Goal: Communication & Community: Answer question/provide support

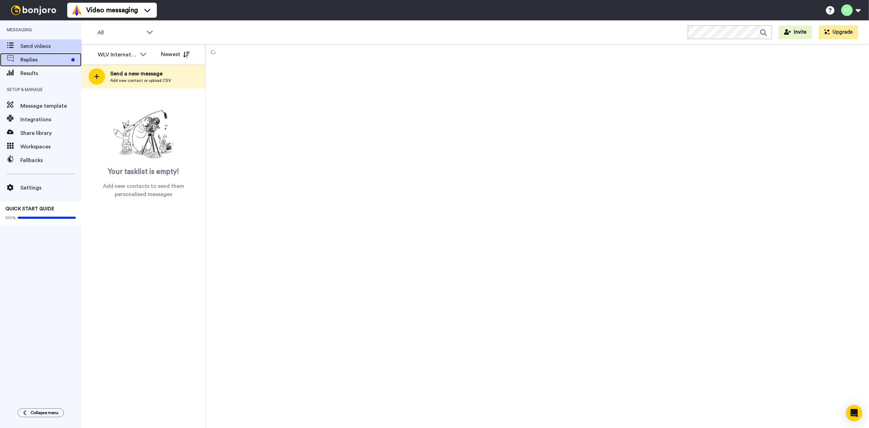
click at [68, 57] on span "Replies" at bounding box center [44, 60] width 48 height 8
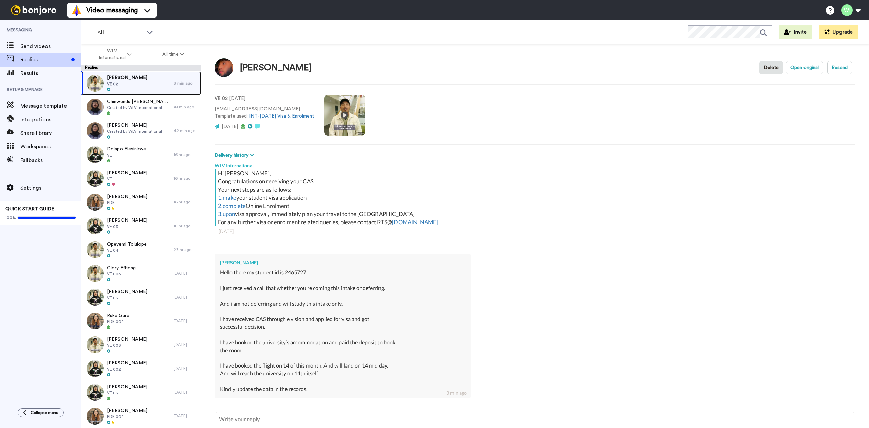
click at [129, 79] on span "Kaleem Kale" at bounding box center [127, 77] width 40 height 7
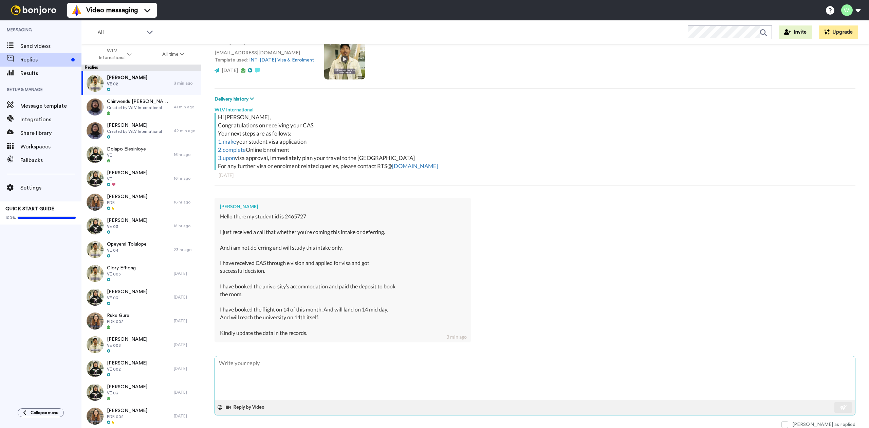
click at [420, 381] on textarea at bounding box center [535, 377] width 640 height 43
drag, startPoint x: 309, startPoint y: 215, endPoint x: 291, endPoint y: 215, distance: 18.3
click at [284, 215] on div "Hello there my student id is 2465727 I just received a call that whether you’re…" at bounding box center [342, 275] width 245 height 124
copy div "2465727"
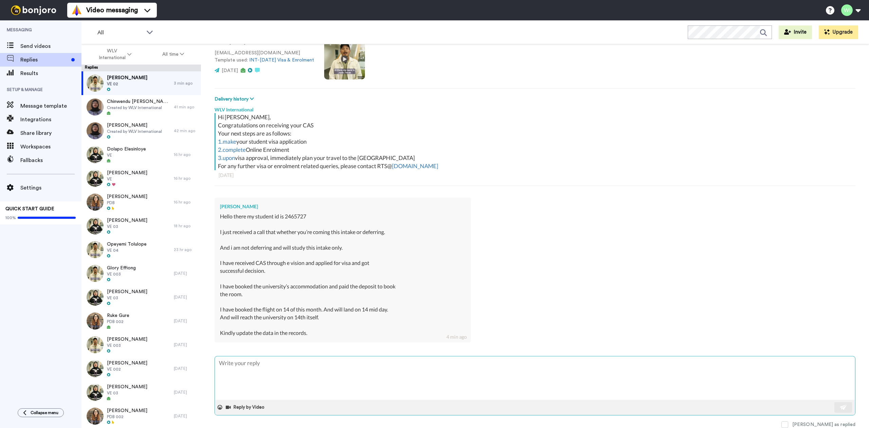
click at [452, 376] on textarea at bounding box center [535, 377] width 640 height 43
type textarea "x"
type textarea "T"
type textarea "x"
type textarea "Th"
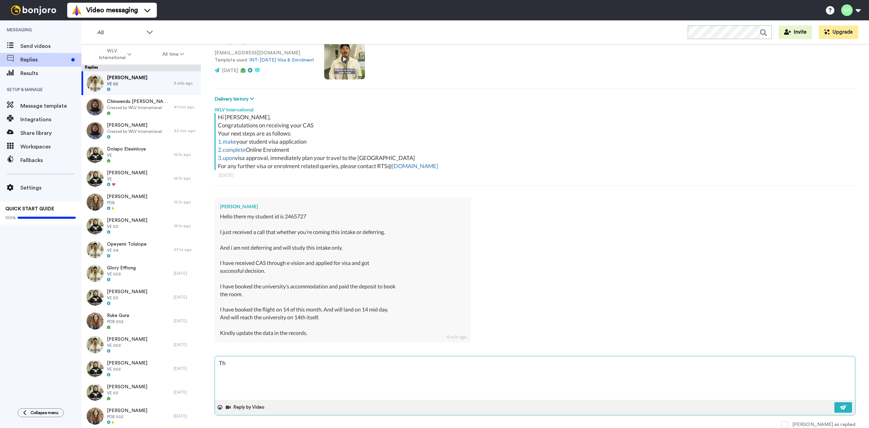
type textarea "x"
type textarea "Tha"
type textarea "x"
type textarea "Than"
type textarea "x"
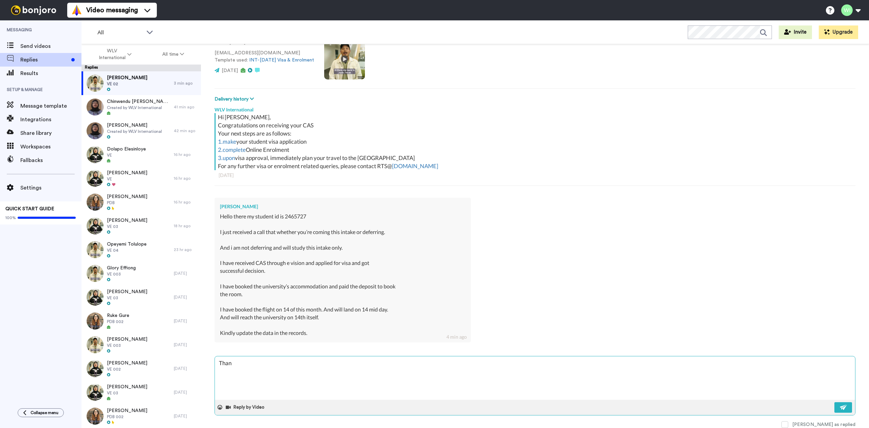
type textarea "Thank"
type textarea "x"
type textarea "Thank"
type textarea "x"
type textarea "Thank y"
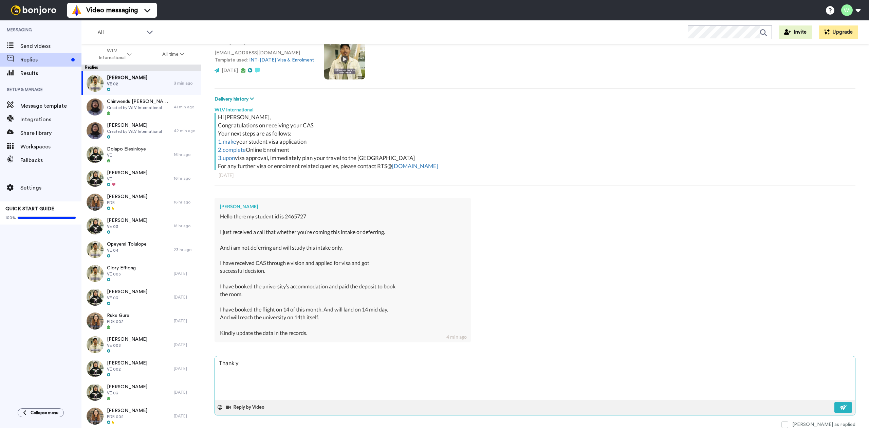
type textarea "x"
type textarea "Thank yo"
type textarea "x"
type textarea "Thank yoi"
type textarea "x"
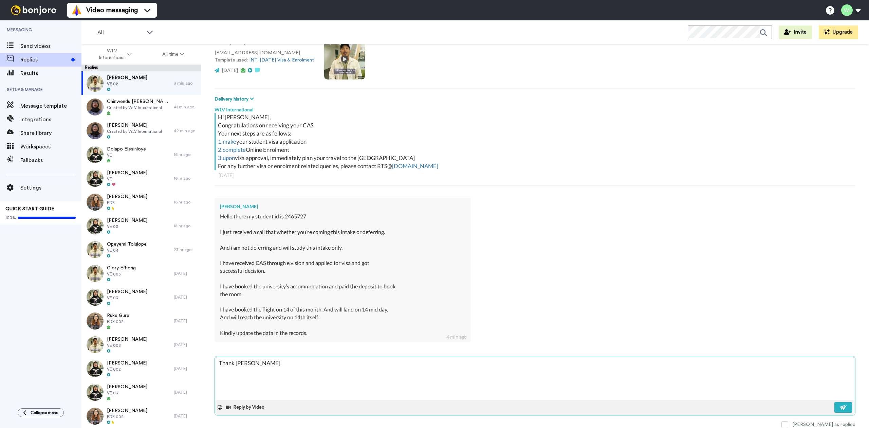
type textarea "Thank yoi"
type textarea "x"
type textarea "Thank yoi f"
type textarea "x"
type textarea "Thank yoi fo"
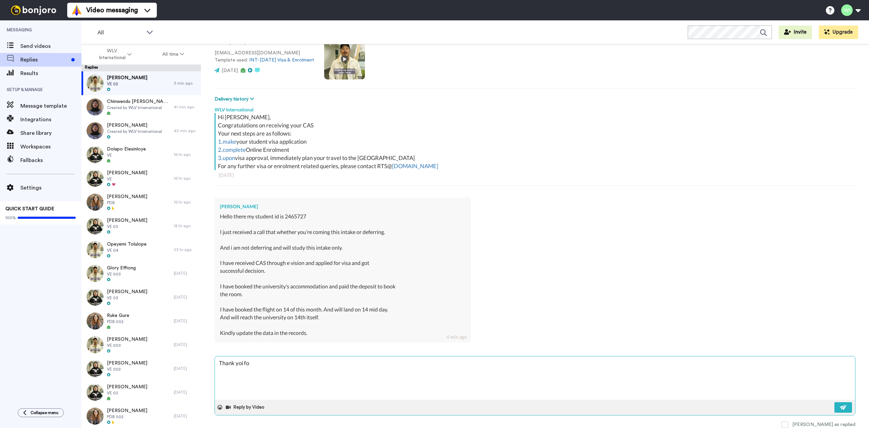
type textarea "x"
type textarea "Thank yoi for"
type textarea "x"
type textarea "Thank yoi fo"
type textarea "x"
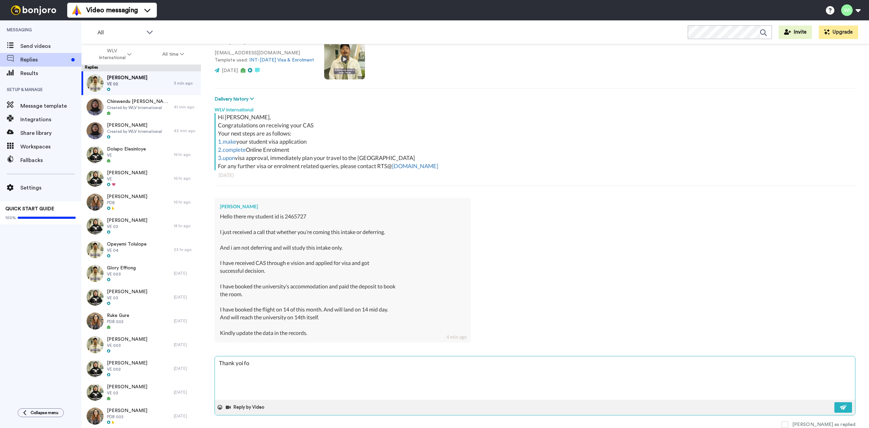
type textarea "Thank yoi f"
type textarea "x"
type textarea "Thank yoi"
type textarea "x"
type textarea "Thank yoi"
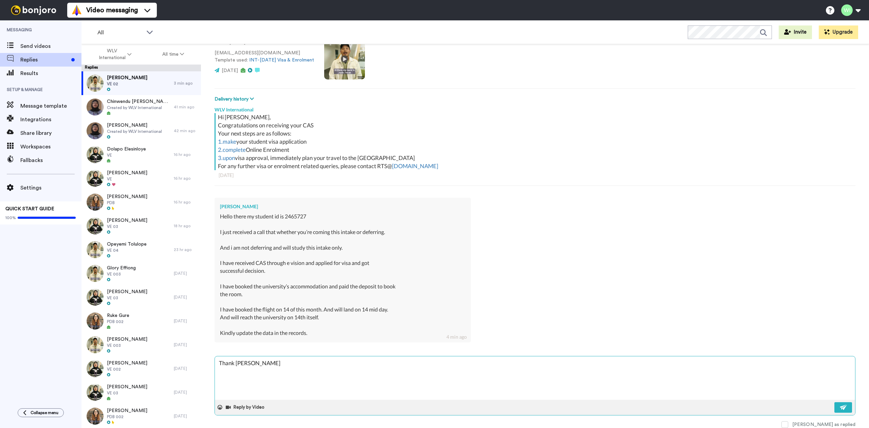
type textarea "x"
type textarea "Thank yo"
type textarea "x"
type textarea "Thank you"
type textarea "x"
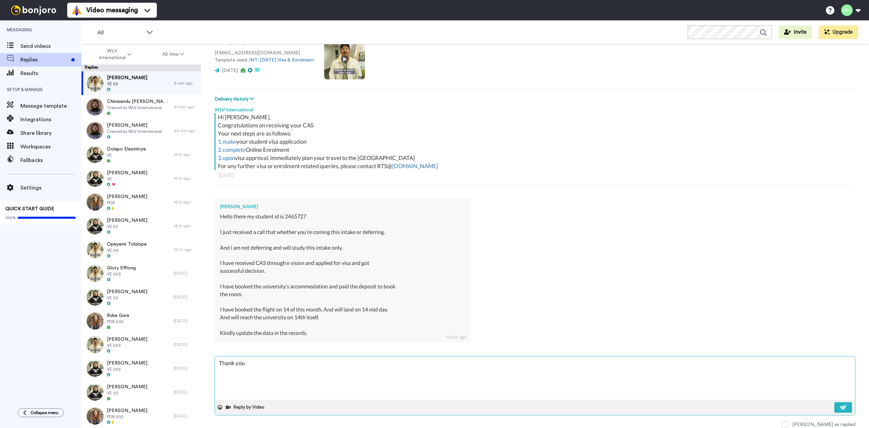
type textarea "Thank you"
type textarea "x"
type textarea "Thank you f"
type textarea "x"
type textarea "Thank you fo"
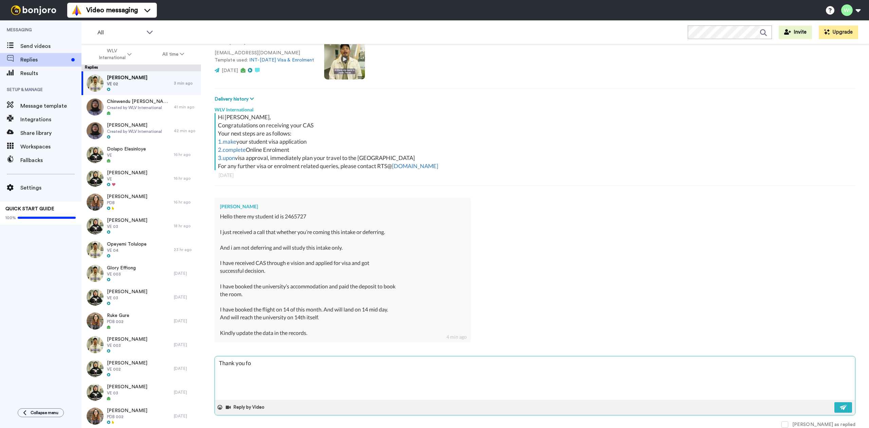
type textarea "x"
type textarea "Thank you for"
type textarea "x"
type textarea "Thank you for"
type textarea "x"
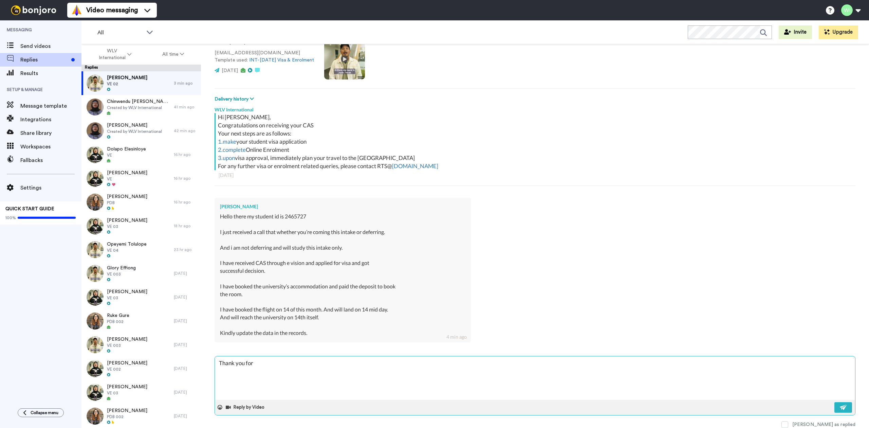
type textarea "Thank you for h"
type textarea "x"
type textarea "Thank you for hr"
type textarea "x"
type textarea "Thank you for h"
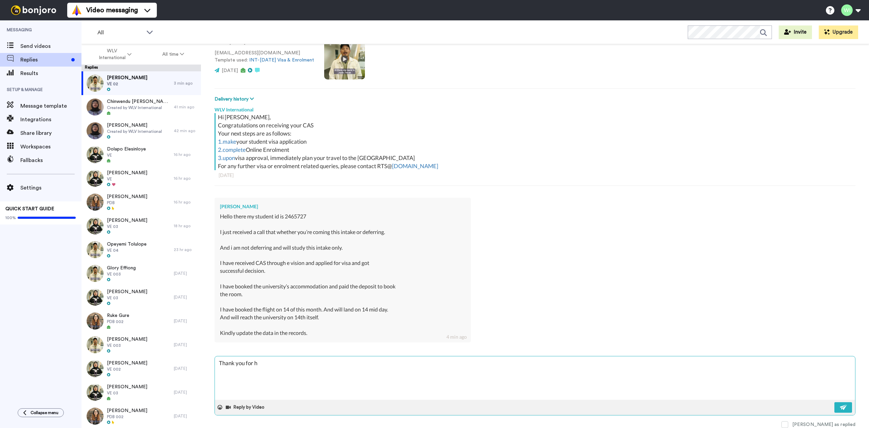
type textarea "x"
type textarea "Thank you for"
type textarea "x"
type textarea "Thank you for t"
type textarea "x"
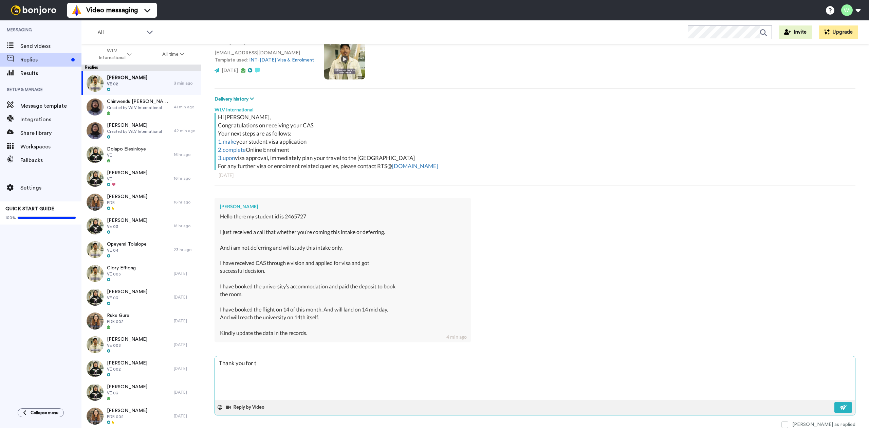
type textarea "Thank you for th"
type textarea "x"
type textarea "Thank you for th"
type textarea "x"
type textarea "Thank you for th"
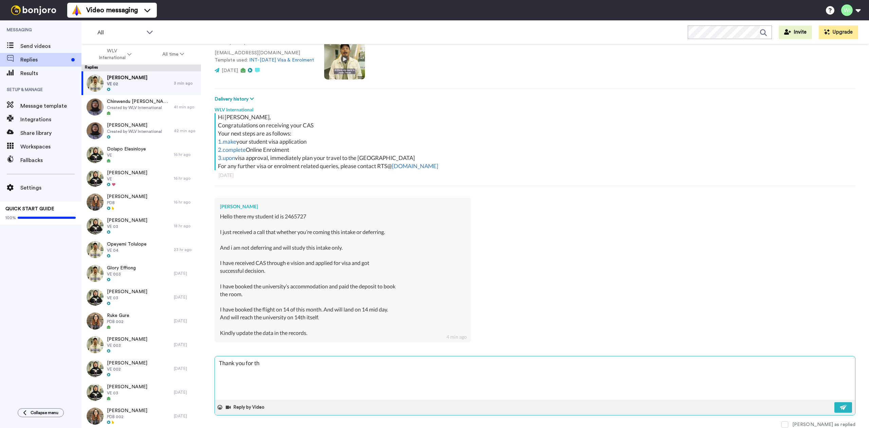
type textarea "x"
type textarea "Thank you for the"
type textarea "x"
type textarea "Thank you for the"
type textarea "x"
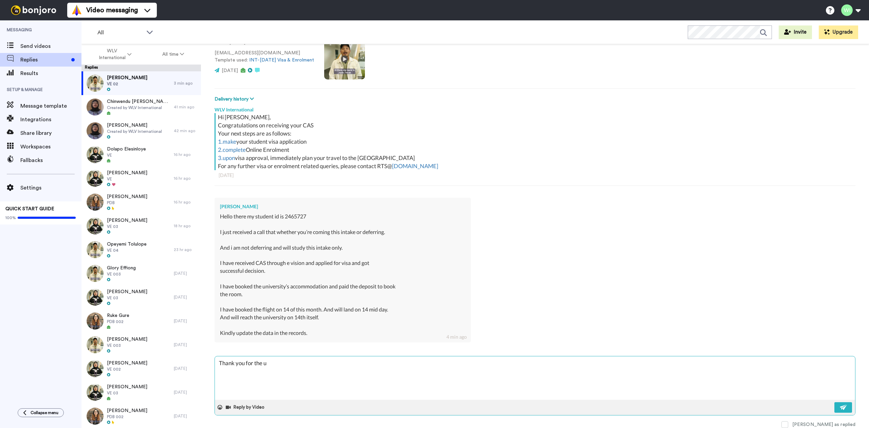
type textarea "Thank you for the up"
type textarea "x"
type textarea "Thank you for the upd"
type textarea "x"
type textarea "Thank you for the upda"
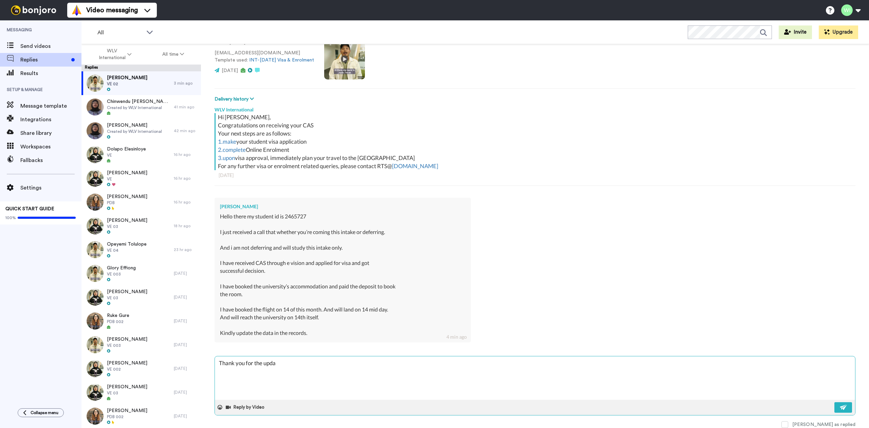
type textarea "x"
type textarea "Thank you for the updat"
type textarea "x"
type textarea "Thank you for the update"
type textarea "x"
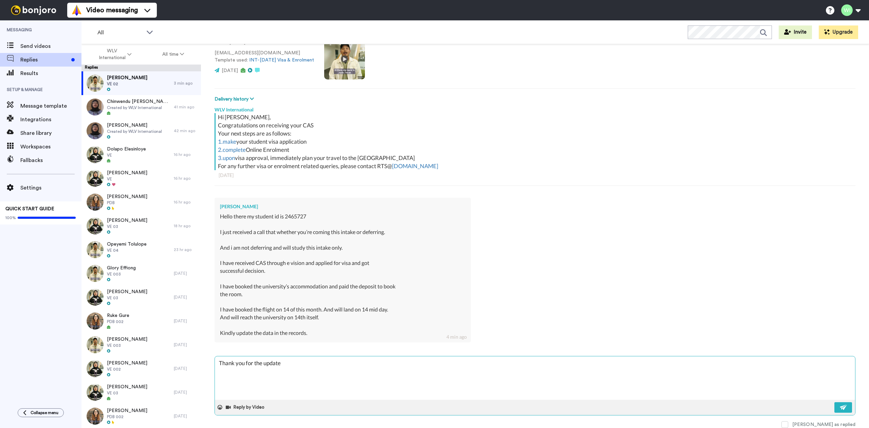
type textarea "Thank you for the update"
type textarea "x"
type textarea "Thank you for the update a"
type textarea "x"
type textarea "Thank you for the update an"
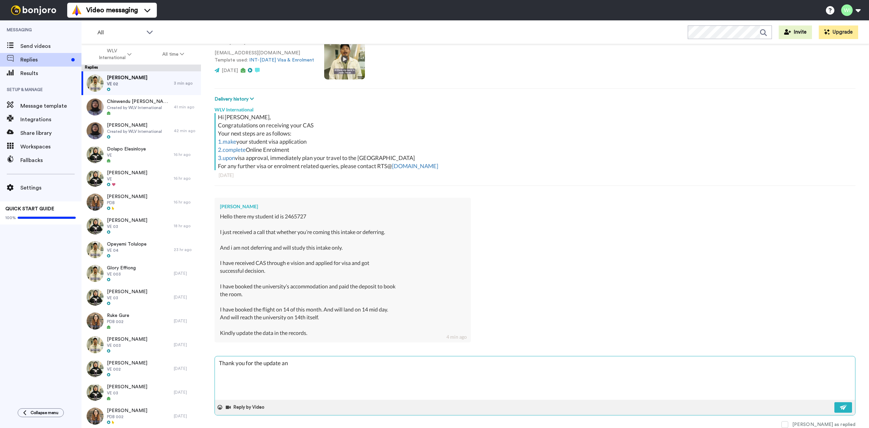
type textarea "x"
type textarea "Thank you for the update and"
type textarea "x"
type textarea "Thank you for the update and"
type textarea "x"
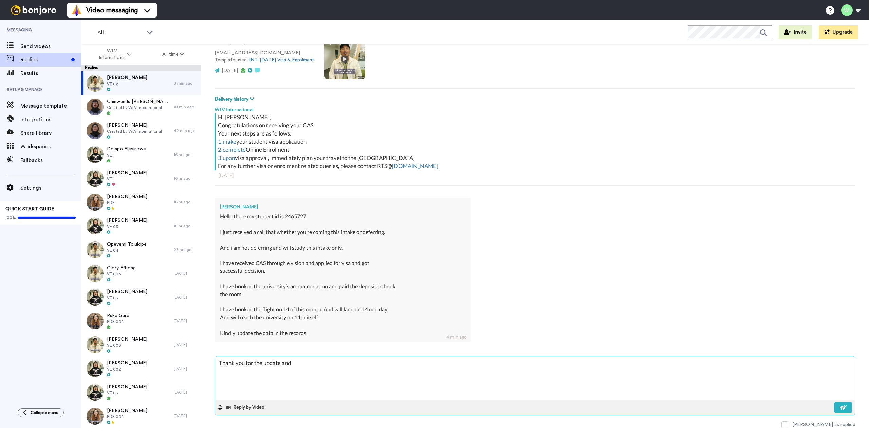
type textarea "Thank you for the update and w"
type textarea "x"
type textarea "Thank you for the update and wi"
type textarea "x"
type textarea "Thank you for the update and wis"
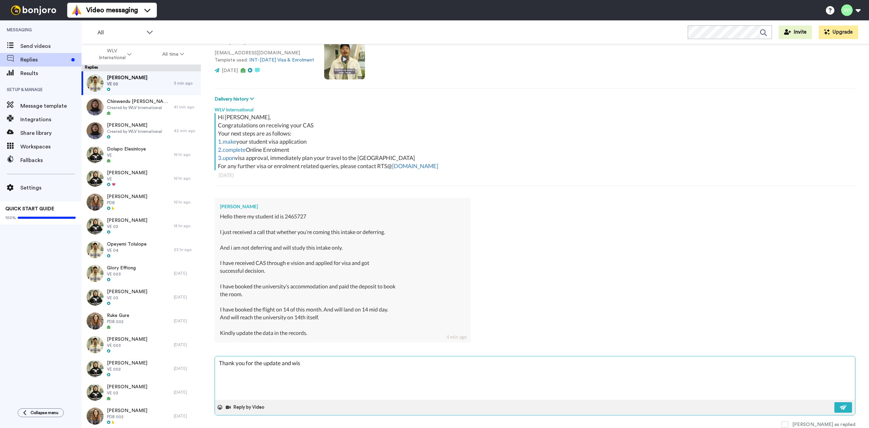
type textarea "x"
type textarea "Thank you for the update and wish"
type textarea "x"
type textarea "Thank you for the update and wishi"
type textarea "x"
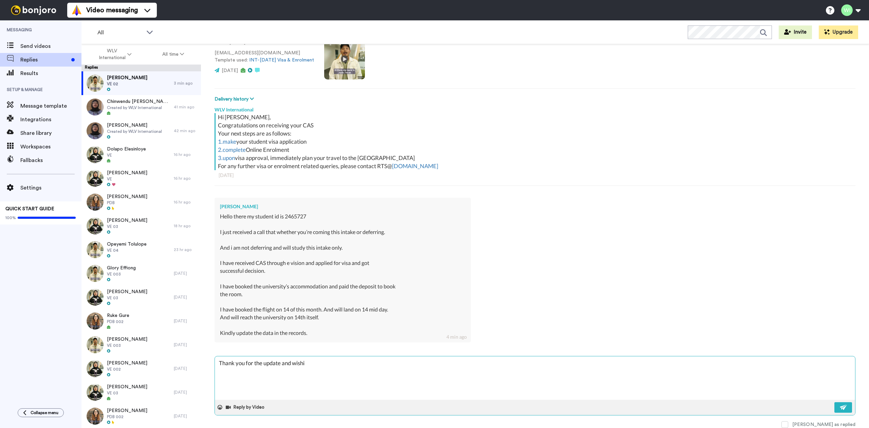
type textarea "Thank you for the update and wishin"
type textarea "x"
type textarea "Thank you for the update and wishing"
type textarea "x"
type textarea "Thank you for the update and wishing"
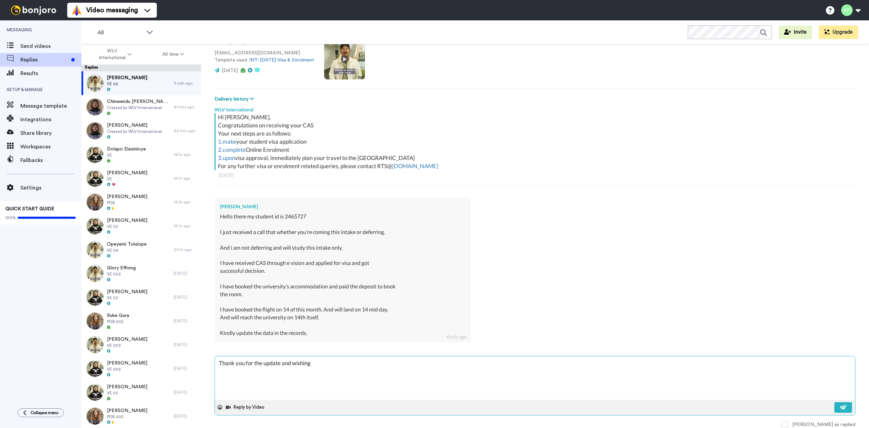
type textarea "x"
type textarea "Thank you for the update and wishing y"
type textarea "x"
type textarea "Thank you for the update and wishing yo"
type textarea "x"
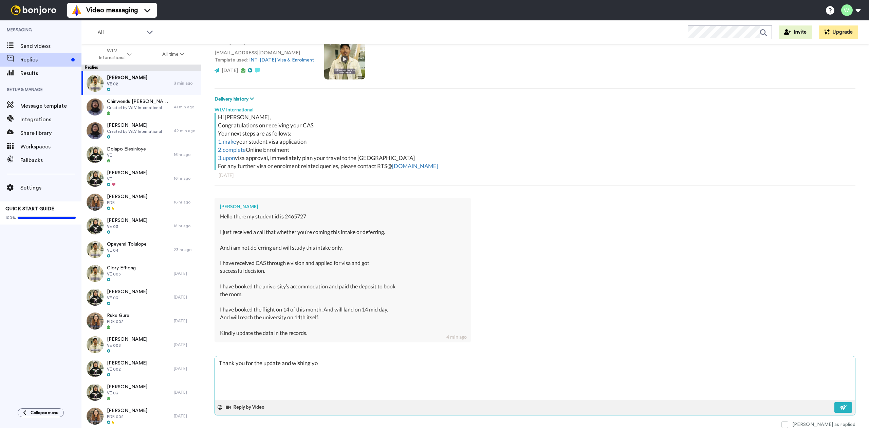
type textarea "Thank you for the update and wishing you"
type textarea "x"
type textarea "Thank you for the update and wishing you"
type textarea "x"
type textarea "Thank you for the update and wishing you s"
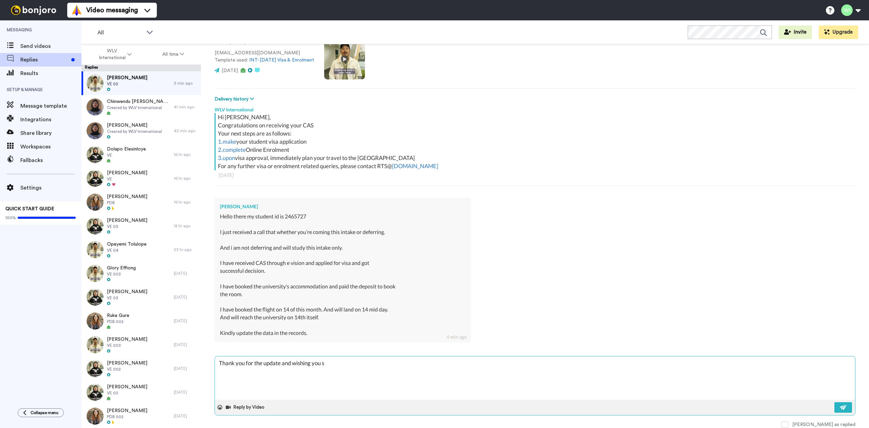
type textarea "x"
type textarea "Thank you for the update and wishing you sa"
type textarea "x"
type textarea "Thank you for the update and wishing you sa"
type textarea "x"
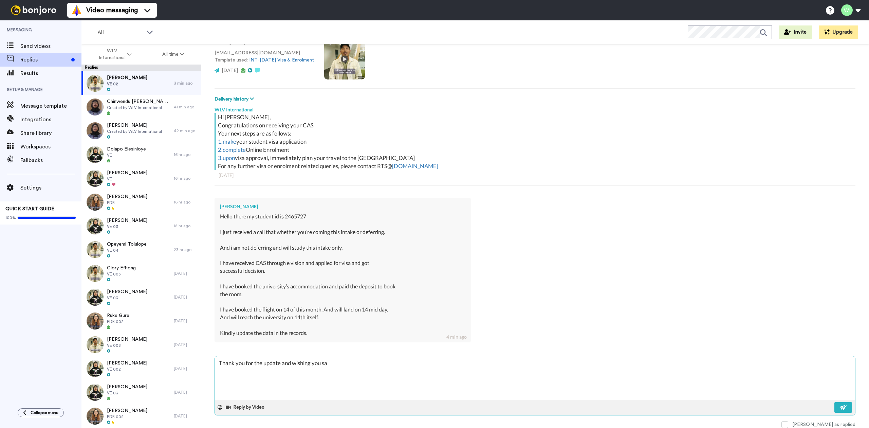
type textarea "Thank you for the update and wishing you sa"
type textarea "x"
type textarea "Thank you for the update and wishing you s"
type textarea "x"
type textarea "Thank you for the update and wishing you"
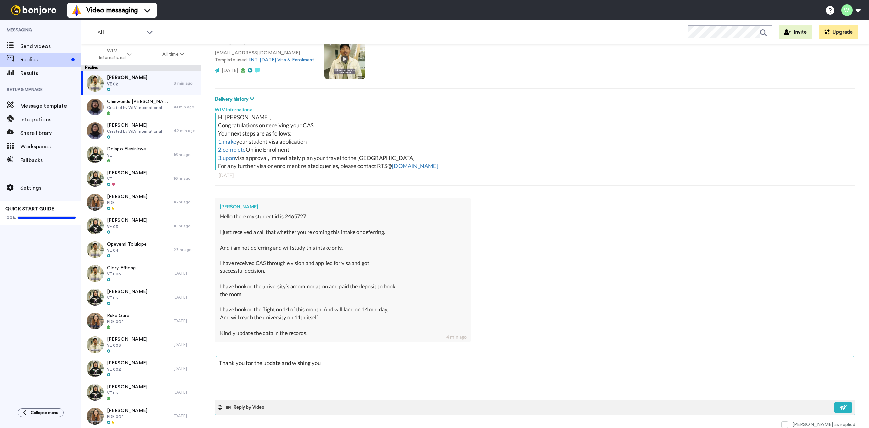
type textarea "x"
type textarea "Thank you for the update and wishing you a"
type textarea "x"
type textarea "Thank you for the update and wishing you a"
type textarea "x"
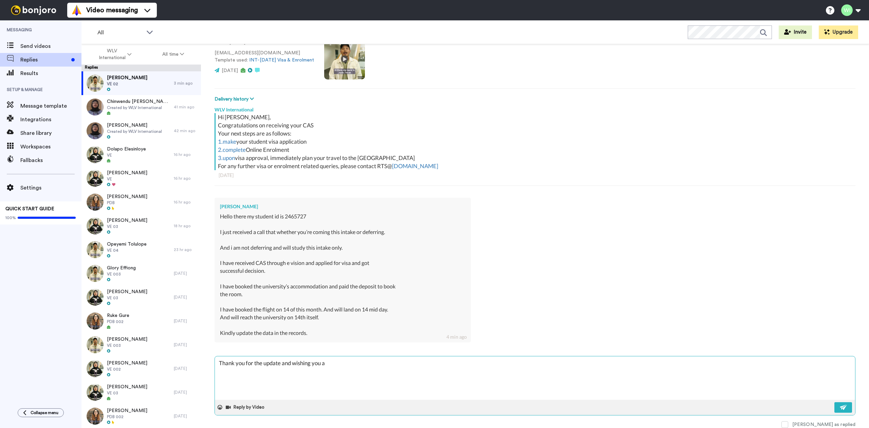
type textarea "Thank you for the update and wishing you a s"
type textarea "x"
type textarea "Thank you for the update and wishing you a sa"
type textarea "x"
type textarea "Thank you for the update and wishing you a sae"
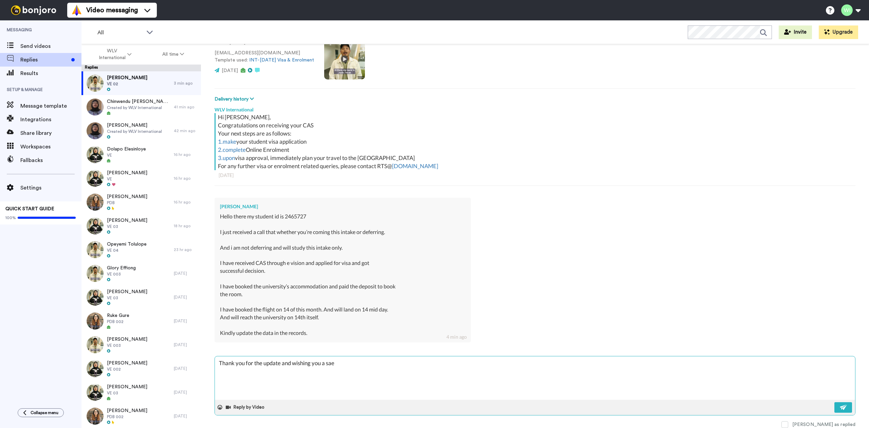
type textarea "x"
type textarea "Thank you for the update and wishing you a sae"
type textarea "x"
type textarea "Thank you for the update and wishing you a sae"
type textarea "x"
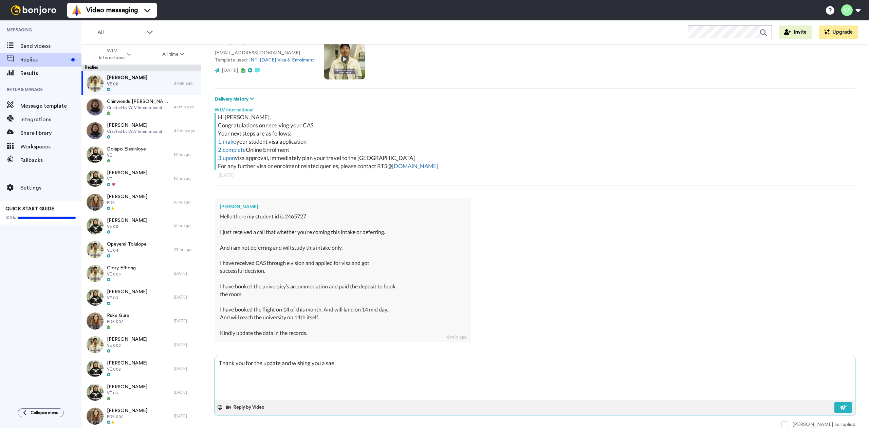
type textarea "Thank you for the update and wishing you a sa"
type textarea "x"
type textarea "Thank you for the update and wishing you a sae"
type textarea "x"
type textarea "Thank you for the update and wishing you a sa"
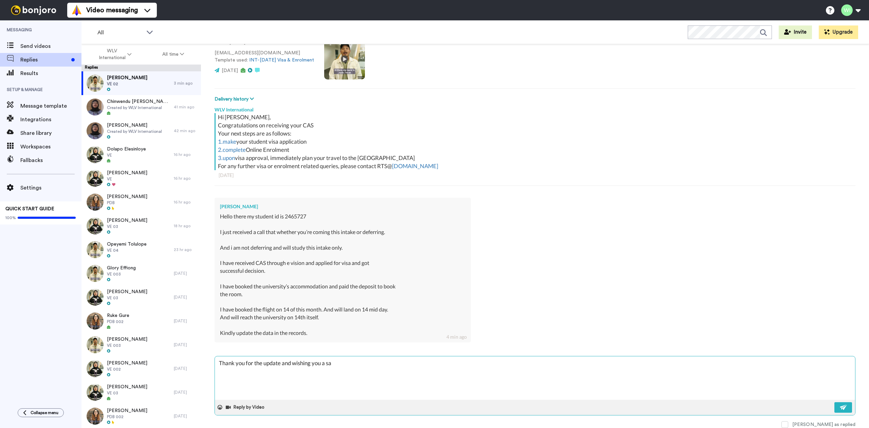
type textarea "x"
type textarea "Thank you for the update and wishing you a s"
type textarea "x"
type textarea "Thank you for the update and wishing you a sf"
type textarea "x"
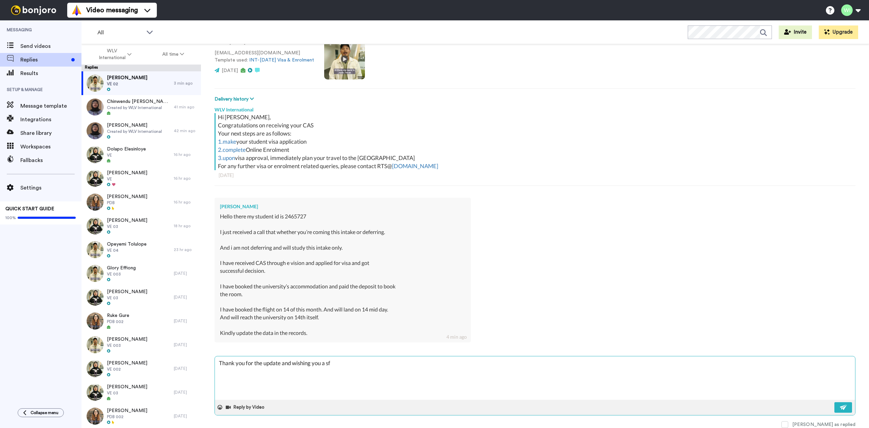
type textarea "Thank you for the update and wishing you a sfe"
type textarea "x"
type textarea "Thank you for the update and wishing you a sfe"
type textarea "x"
type textarea "Thank you for the update and wishing you a sfe"
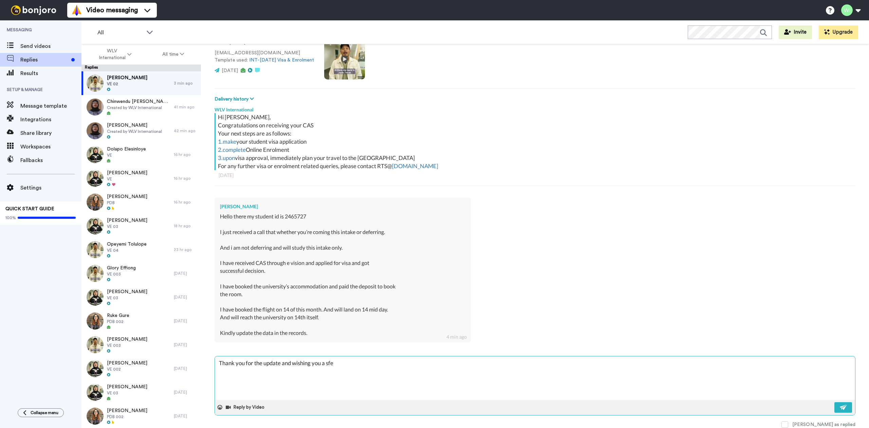
type textarea "x"
type textarea "Thank you for the update and wishing you a sf"
type textarea "x"
type textarea "Thank you for the update and wishing you a s"
type textarea "x"
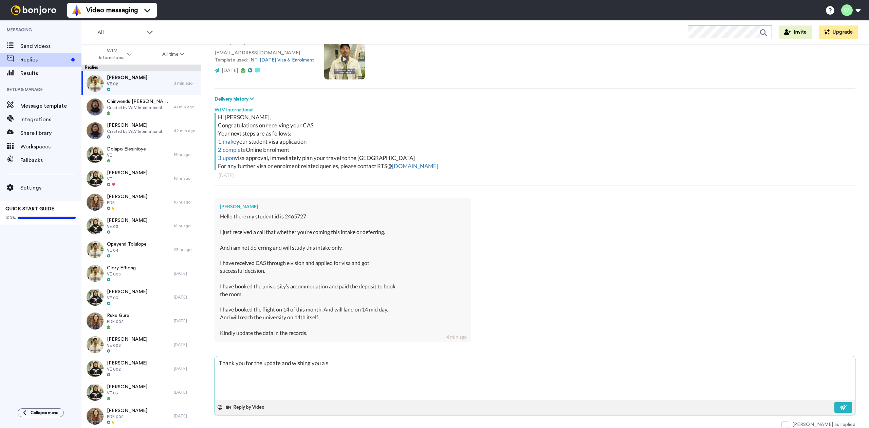
type textarea "Thank you for the update and wishing you a sa"
type textarea "x"
type textarea "Thank you for the update and wishing you a sae"
type textarea "x"
type textarea "Thank you for the update and wishing you a sa"
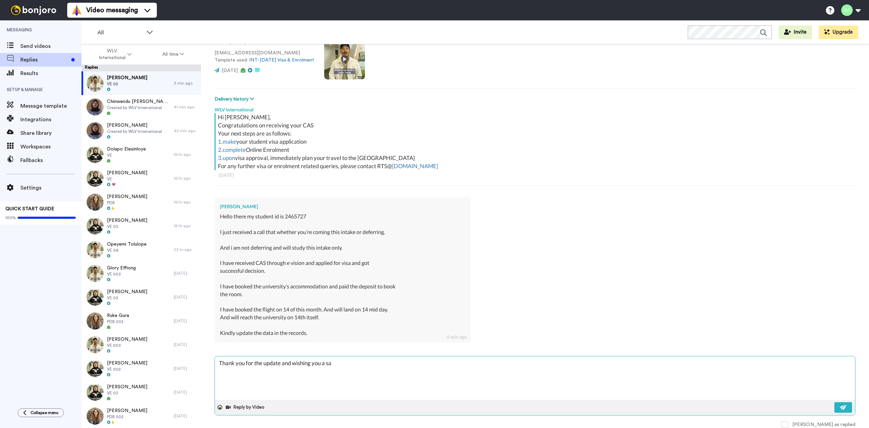
type textarea "x"
type textarea "Thank you for the update and wishing you a saf"
type textarea "x"
type textarea "Thank you for the update and wishing you a safe"
type textarea "x"
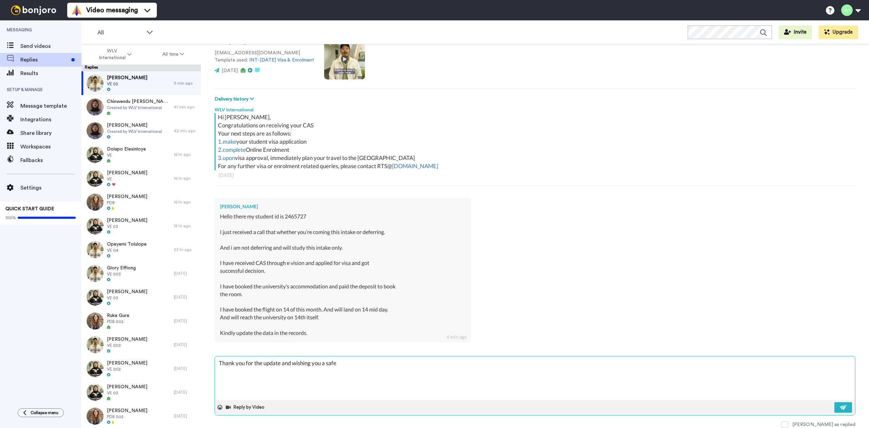
type textarea "Thank you for the update and wishing you a safe"
type textarea "x"
type textarea "Thank you for the update and wishing you a safe k"
type textarea "x"
type textarea "Thank you for the update and wishing you a safe ko"
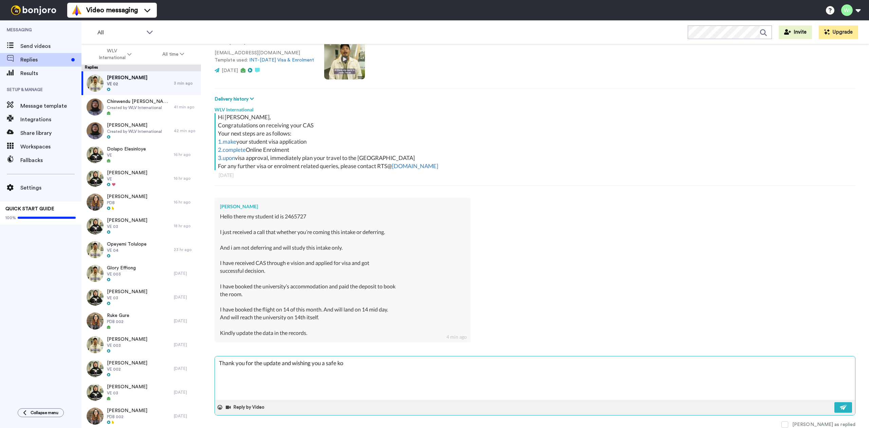
type textarea "x"
type textarea "Thank you for the update and wishing you a safe kou"
type textarea "x"
type textarea "Thank you for the update and wishing you a safe ko"
type textarea "x"
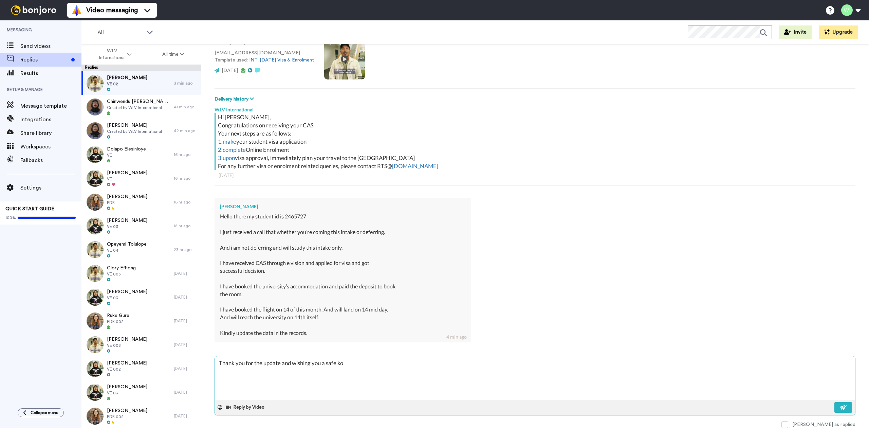
type textarea "Thank you for the update and wishing you a safe k"
type textarea "x"
type textarea "Thank you for the update and wishing you a safe"
type textarea "x"
type textarea "Thank you for the update and wishing you a safe j"
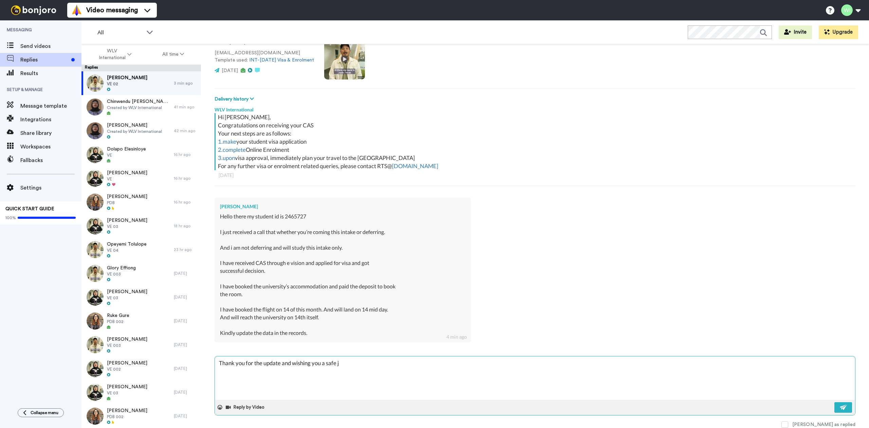
type textarea "x"
type textarea "Thank you for the update and wishing you a safe ju"
type textarea "x"
type textarea "Thank you for the update and wishing you a safe jur"
type textarea "x"
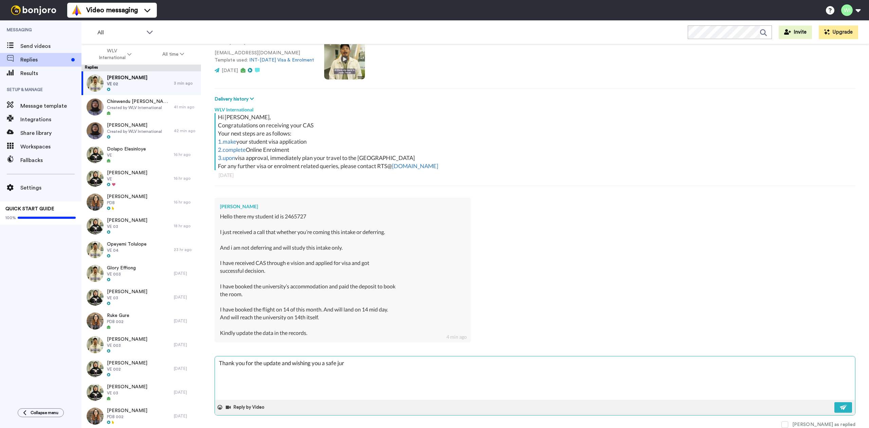
type textarea "Thank you for the update and wishing you a safe jurn"
type textarea "x"
type textarea "Thank you for the update and wishing you a safe jurne"
type textarea "x"
type textarea "Thank you for the update and wishing you a safe jurney."
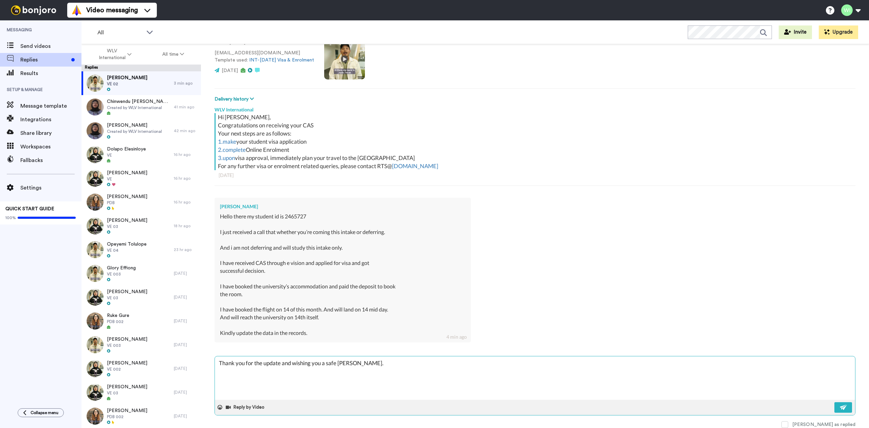
type textarea "x"
type textarea "Thank you for the update and wishing you a safe jurney"
type textarea "x"
type textarea "Thank you for the update and wishing you a safe jurne"
type textarea "x"
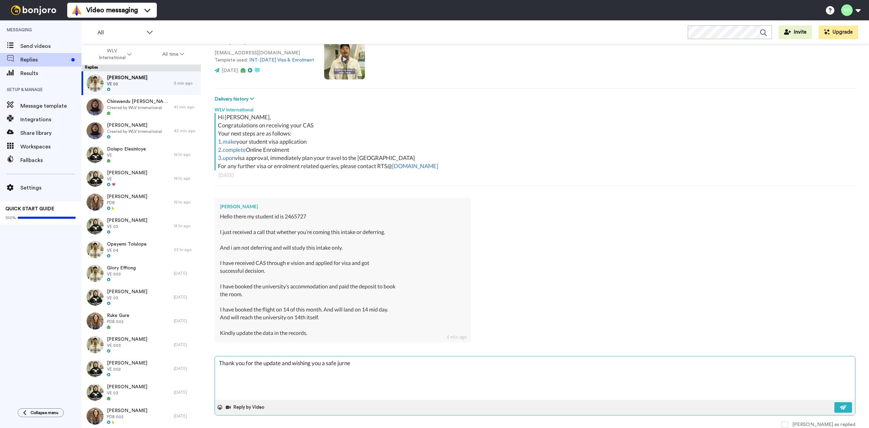
type textarea "Thank you for the update and wishing you a safe jurn"
drag, startPoint x: 836, startPoint y: 404, endPoint x: 820, endPoint y: 417, distance: 21.2
click at [836, 405] on button at bounding box center [843, 407] width 18 height 11
click at [788, 423] on span at bounding box center [784, 424] width 7 height 7
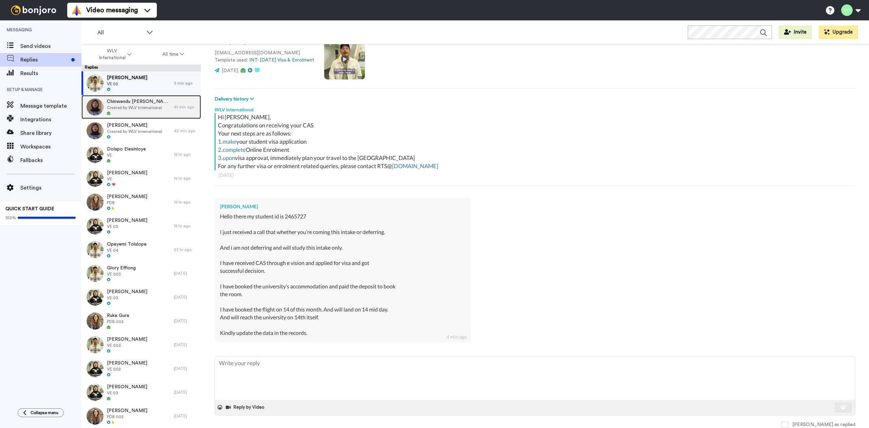
click at [125, 103] on span "Chinwendu Boniface Nwankwo" at bounding box center [138, 101] width 63 height 7
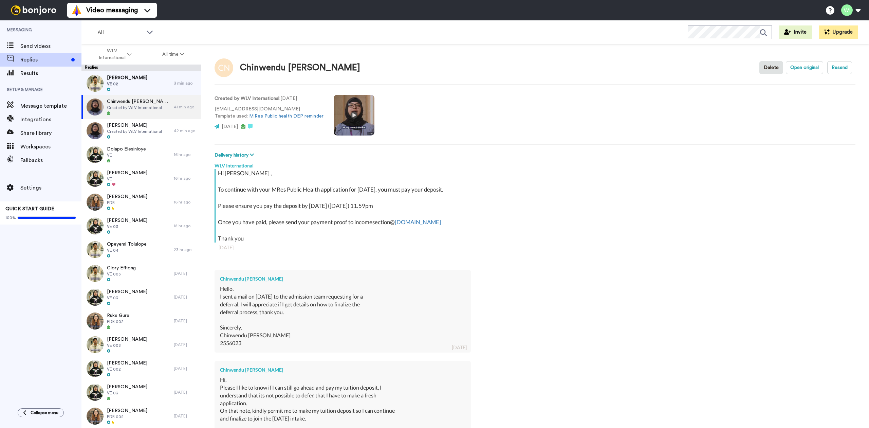
scroll to position [229, 0]
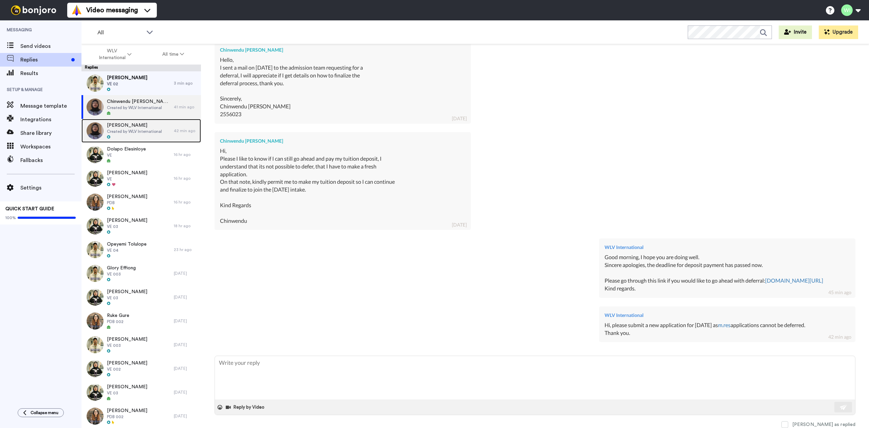
click at [123, 120] on div "Sagul Sagul Created by WLV International" at bounding box center [127, 131] width 92 height 24
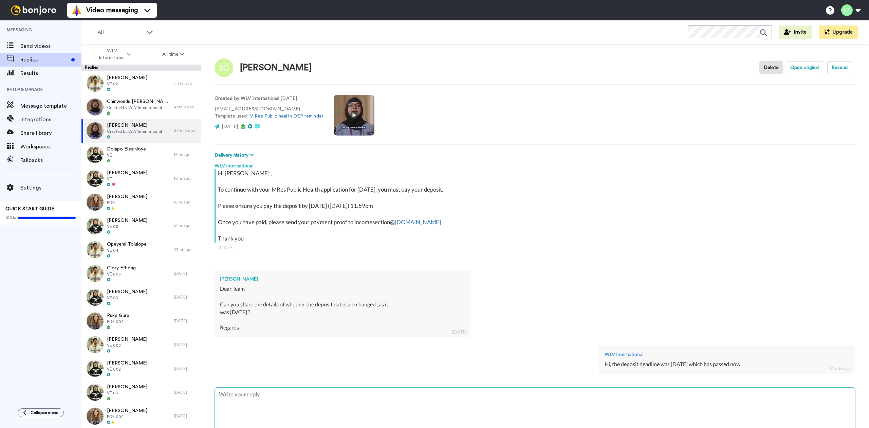
scroll to position [32, 0]
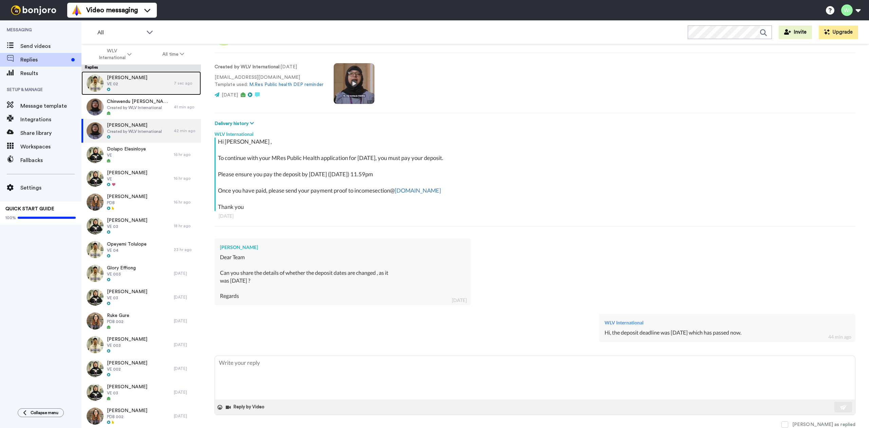
click at [131, 84] on span "VE 02" at bounding box center [127, 83] width 40 height 5
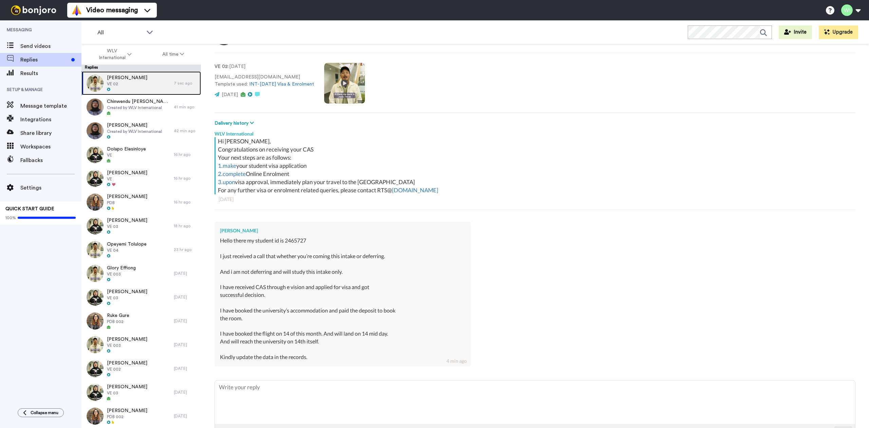
scroll to position [32, 0]
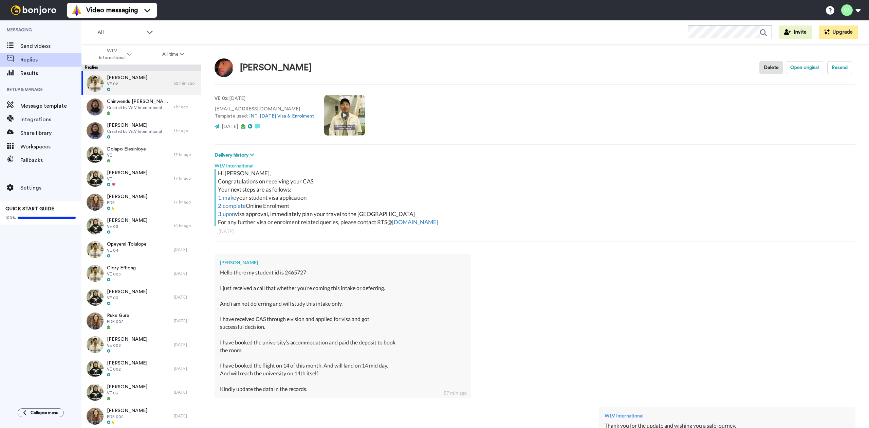
type textarea "x"
